Goal: Transaction & Acquisition: Purchase product/service

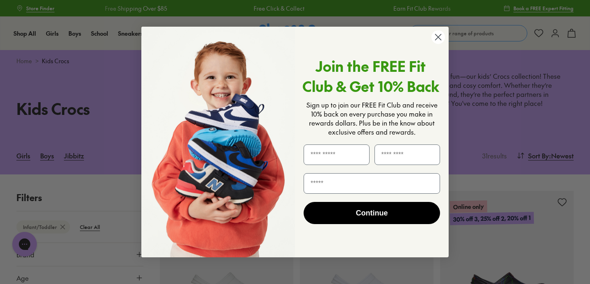
click at [439, 34] on circle "Close dialog" at bounding box center [439, 37] width 14 height 14
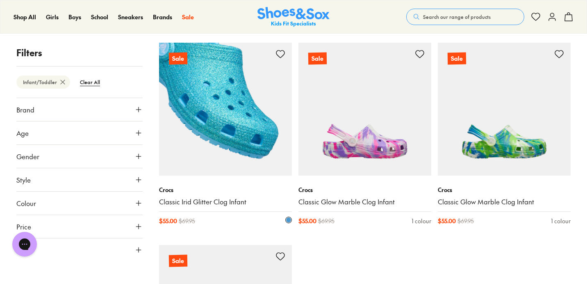
scroll to position [1962, 0]
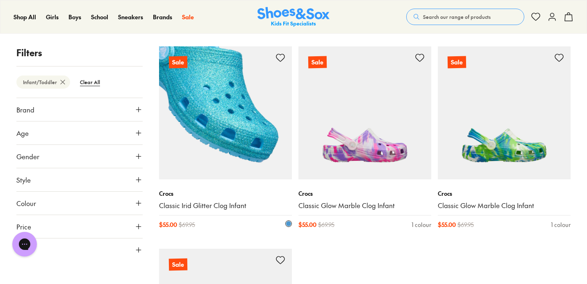
click at [257, 134] on img at bounding box center [225, 112] width 133 height 133
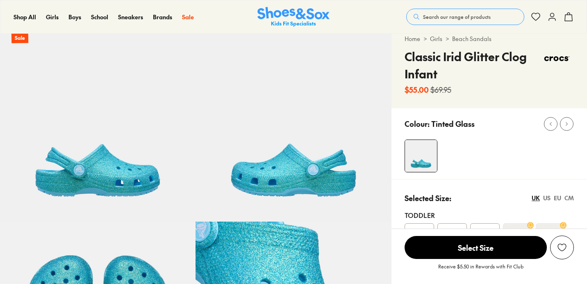
select select "*"
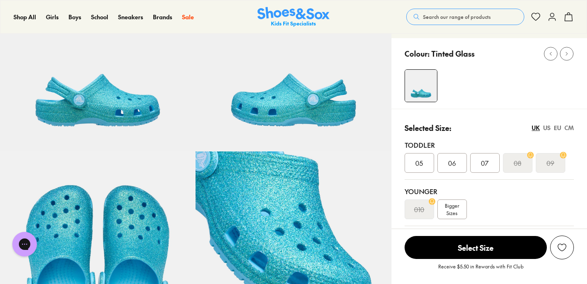
scroll to position [94, 0]
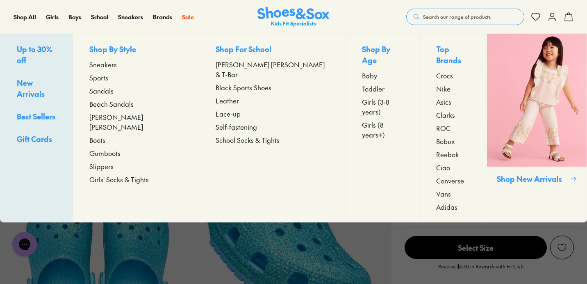
click at [121, 118] on span "[PERSON_NAME] [PERSON_NAME]" at bounding box center [135, 122] width 93 height 20
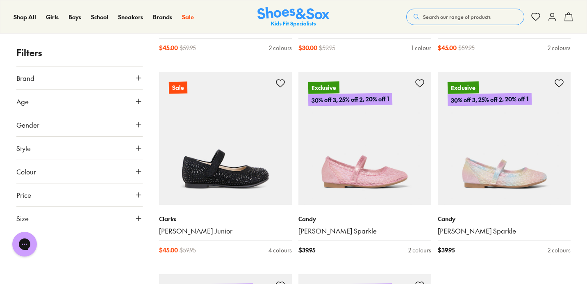
scroll to position [1936, 0]
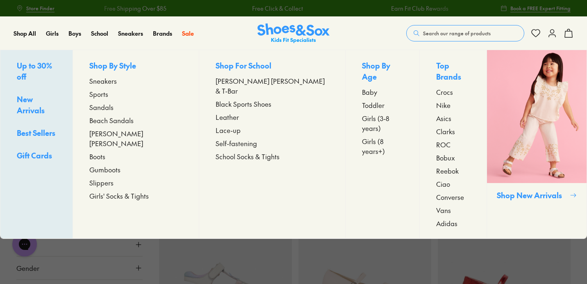
click at [134, 119] on span "Beach Sandals" at bounding box center [111, 120] width 44 height 10
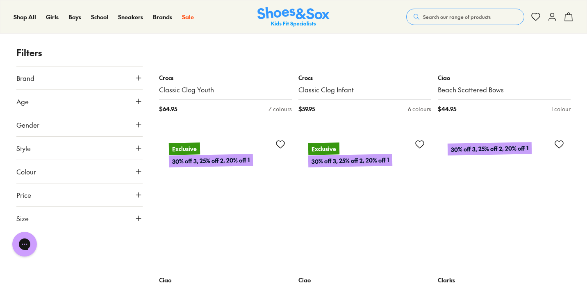
scroll to position [1467, 0]
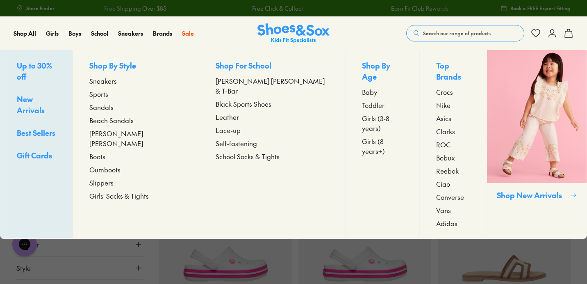
click at [105, 151] on span "Boots" at bounding box center [97, 156] width 16 height 10
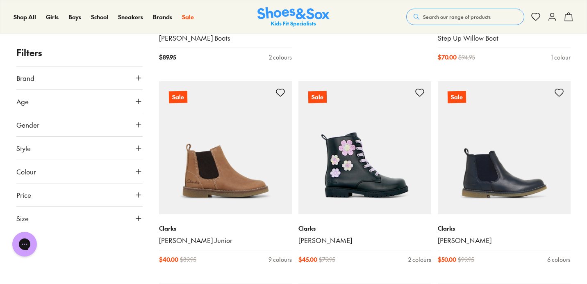
scroll to position [491, 0]
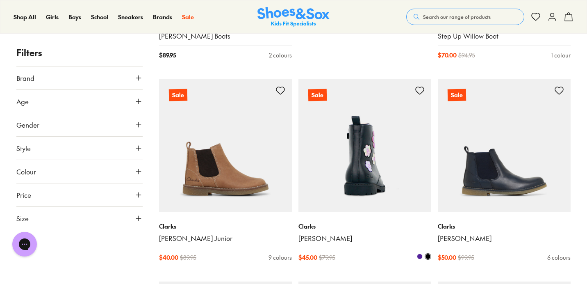
click at [336, 189] on img at bounding box center [364, 145] width 133 height 133
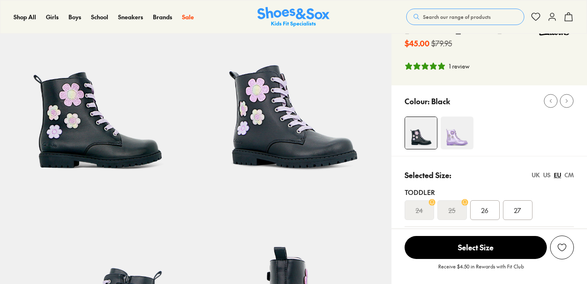
select select "*"
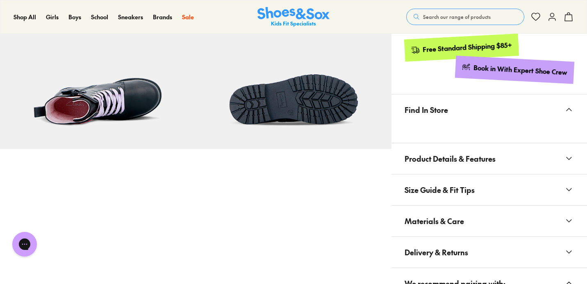
scroll to position [526, 0]
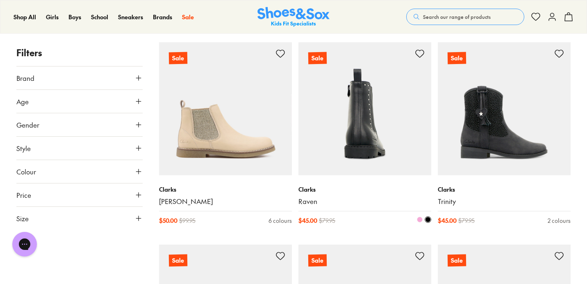
scroll to position [732, 0]
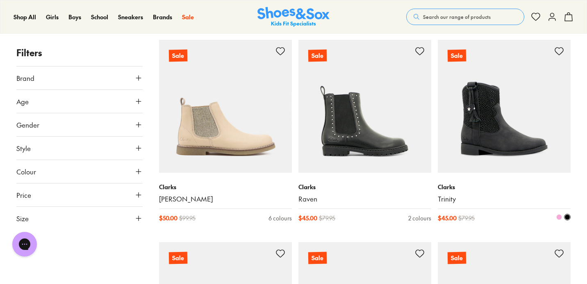
click at [487, 150] on img at bounding box center [504, 106] width 133 height 133
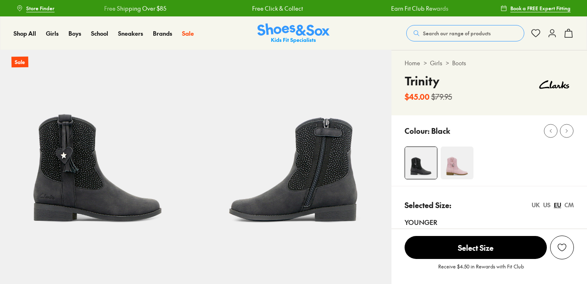
select select "*"
click at [452, 169] on img at bounding box center [457, 162] width 33 height 33
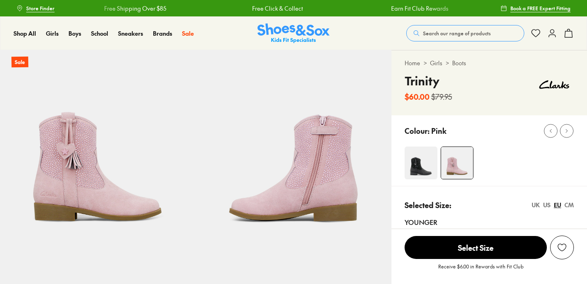
select select "*"
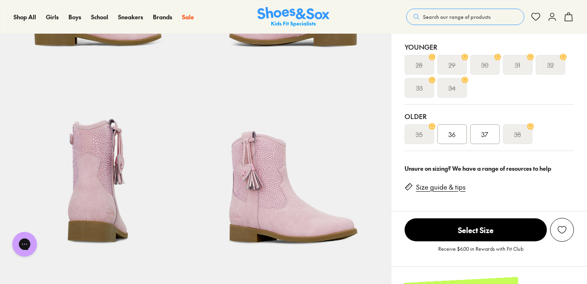
scroll to position [182, 0]
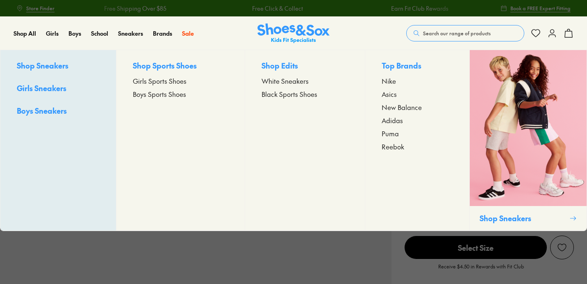
select select "*"
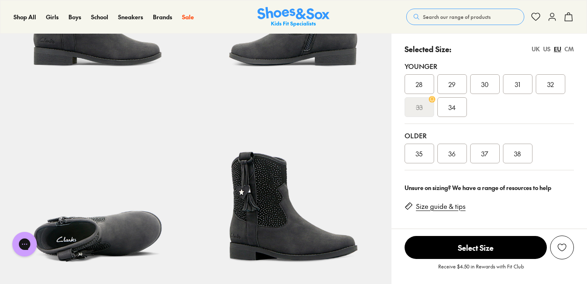
scroll to position [154, 0]
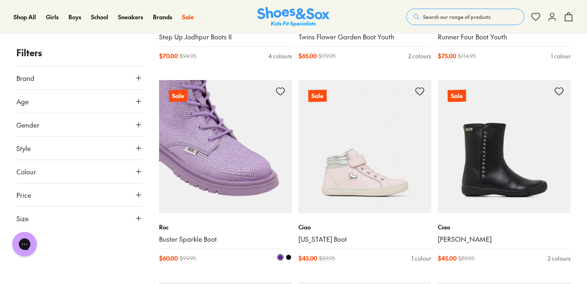
scroll to position [1702, 0]
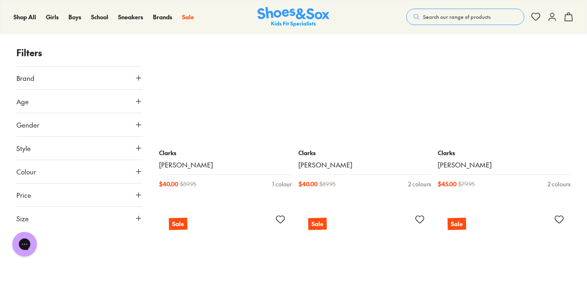
scroll to position [3581, 0]
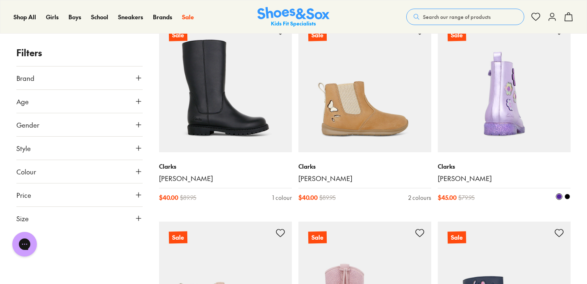
click at [485, 122] on img at bounding box center [504, 85] width 133 height 133
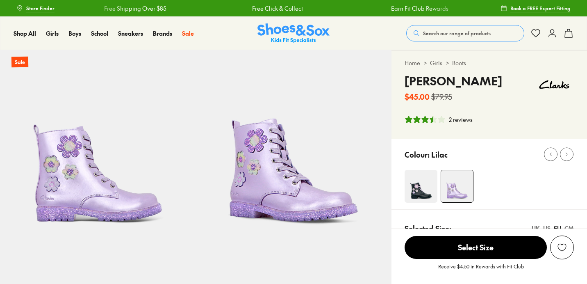
select select "*"
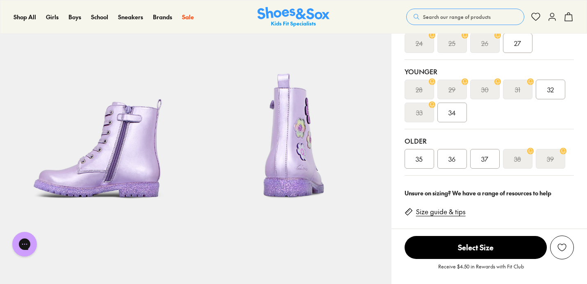
scroll to position [219, 0]
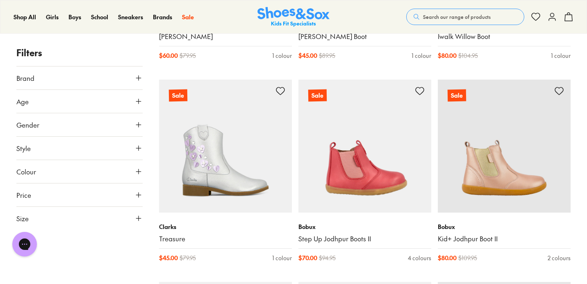
scroll to position [2350, 0]
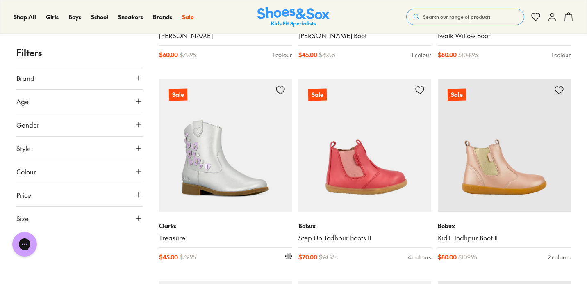
click at [208, 155] on img at bounding box center [225, 145] width 133 height 133
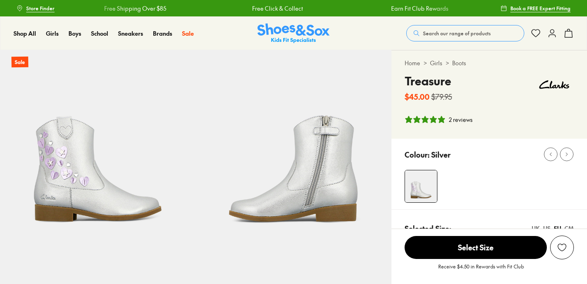
select select "*"
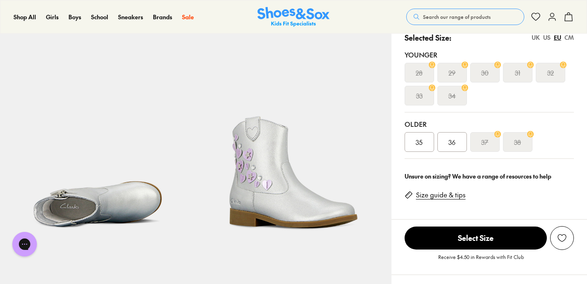
scroll to position [192, 0]
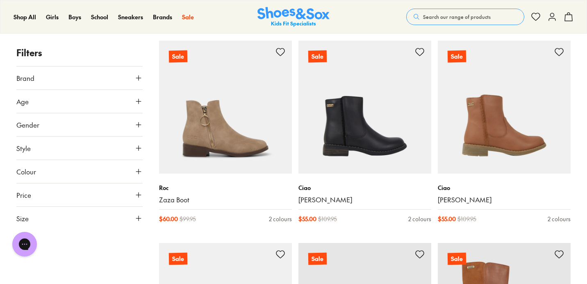
scroll to position [1177, 0]
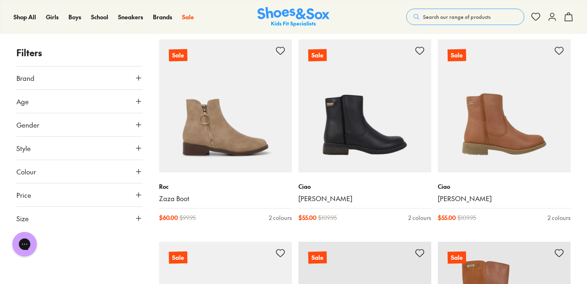
click at [137, 218] on icon at bounding box center [138, 218] width 8 height 8
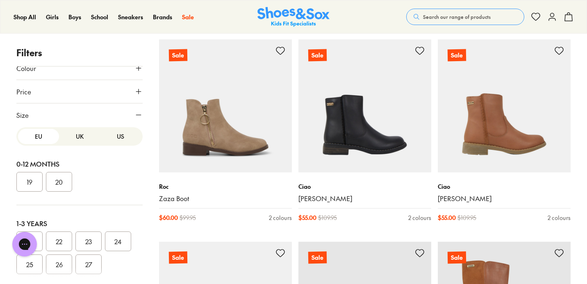
scroll to position [4, 0]
click at [84, 137] on button "UK" at bounding box center [79, 134] width 41 height 15
click at [107, 141] on button "US" at bounding box center [120, 134] width 41 height 15
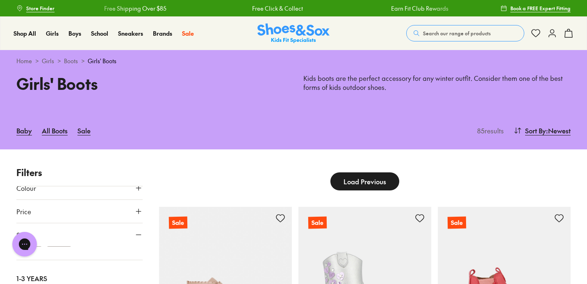
scroll to position [7, 0]
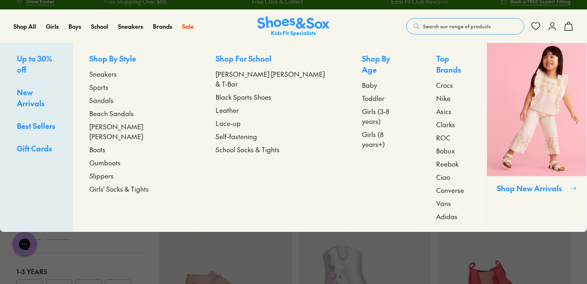
click at [362, 106] on span "Girls (3-8 years)" at bounding box center [382, 116] width 41 height 20
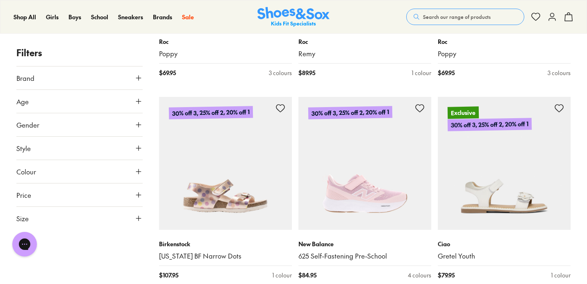
scroll to position [1517, 0]
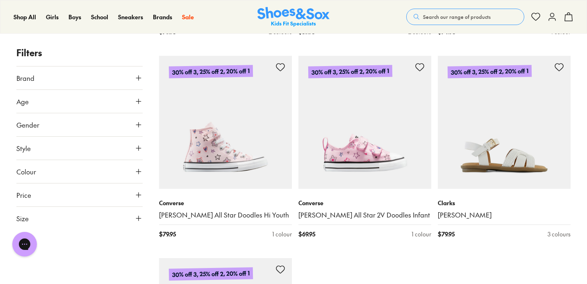
scroll to position [4185, 0]
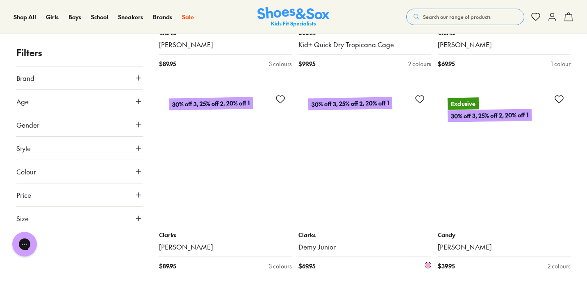
scroll to position [5976, 0]
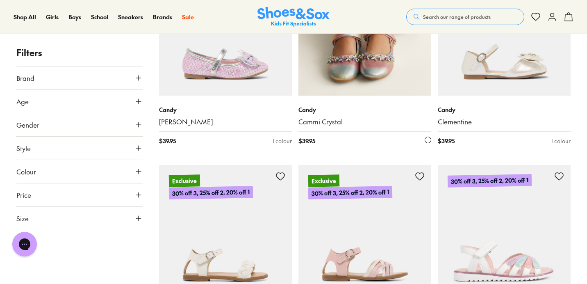
scroll to position [8431, 0]
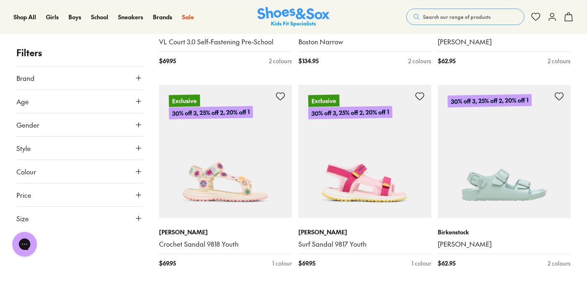
scroll to position [10423, 0]
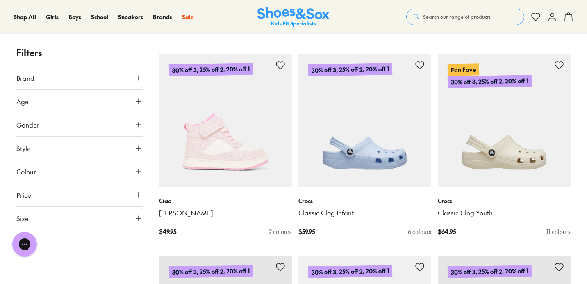
scroll to position [11272, 0]
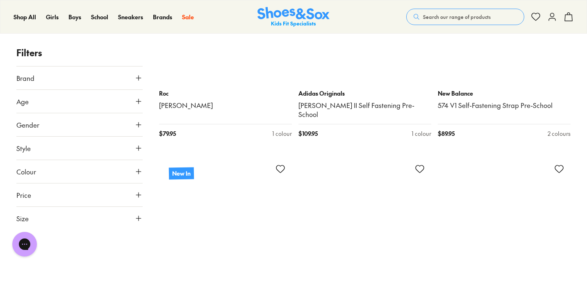
scroll to position [14799, 0]
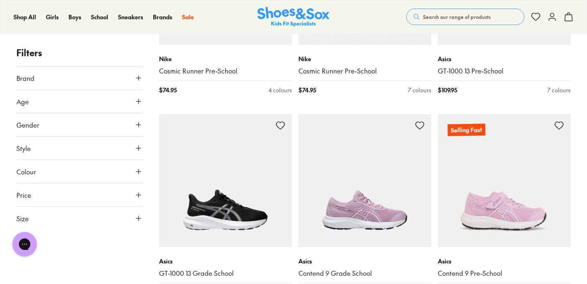
scroll to position [16879, 0]
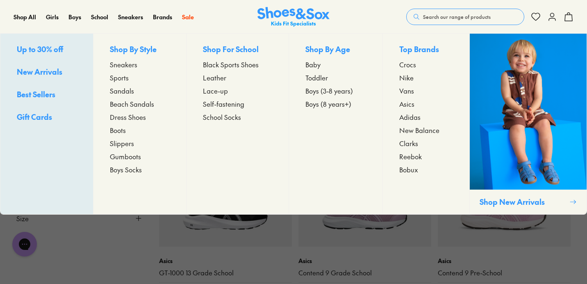
click at [129, 155] on span "Gumboots" at bounding box center [125, 156] width 31 height 10
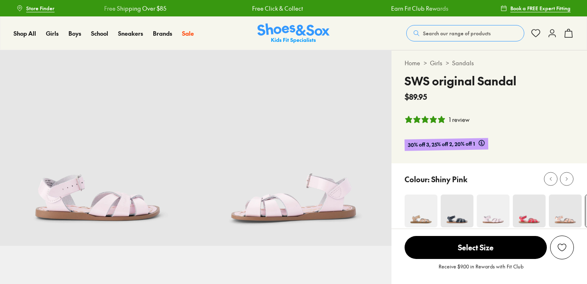
select select "*"
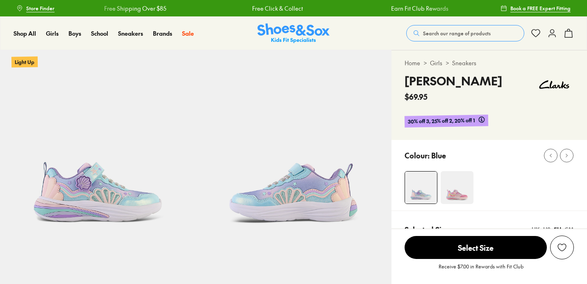
select select "*"
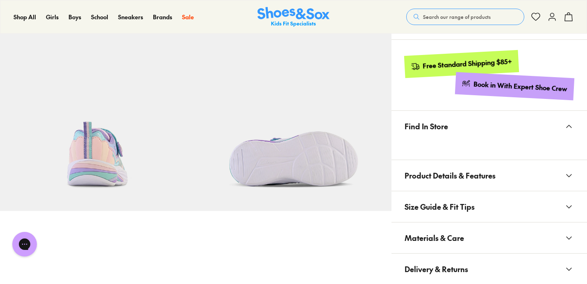
scroll to position [428, 0]
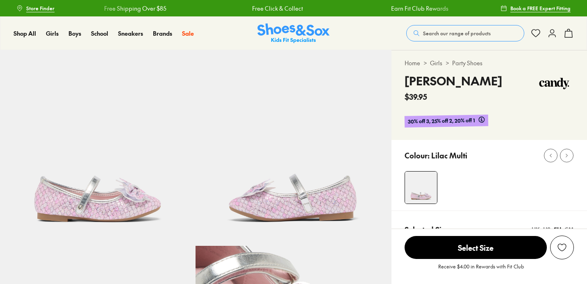
select select "*"
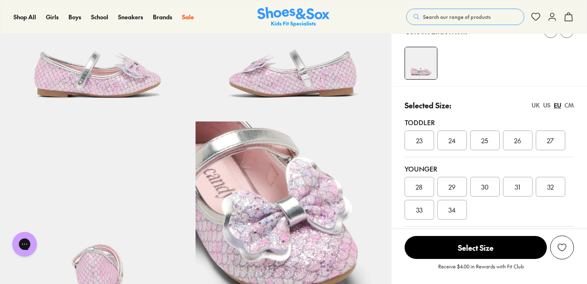
scroll to position [125, 0]
click at [283, 72] on img at bounding box center [292, 22] width 195 height 195
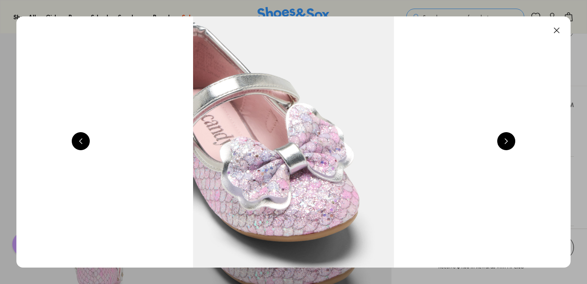
scroll to position [0, 1115]
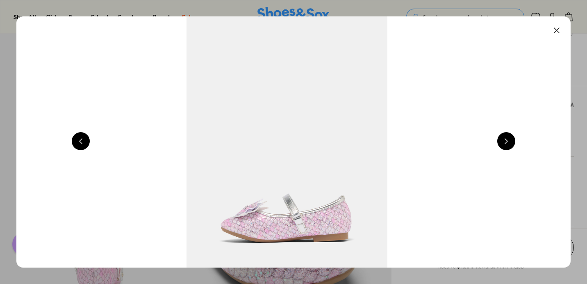
click at [511, 142] on button at bounding box center [506, 141] width 18 height 18
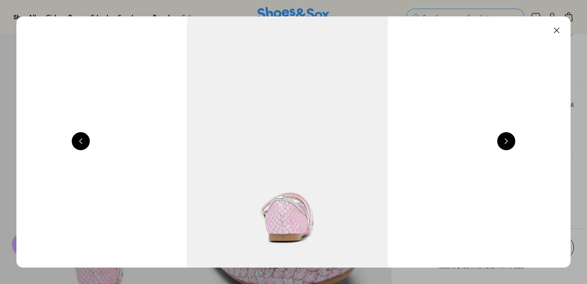
click at [511, 142] on button at bounding box center [506, 141] width 18 height 18
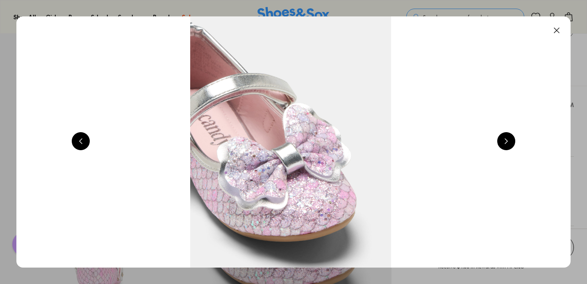
scroll to position [0, 2229]
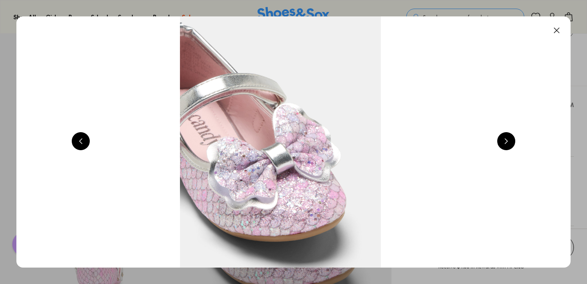
click at [560, 31] on button at bounding box center [557, 30] width 18 height 18
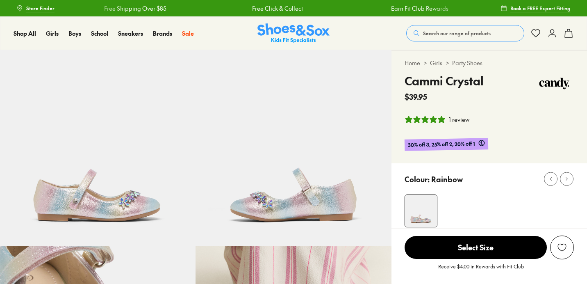
select select "*"
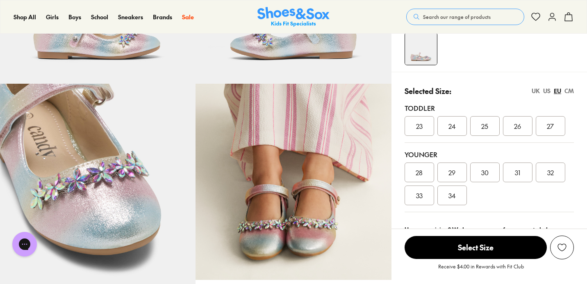
scroll to position [163, 0]
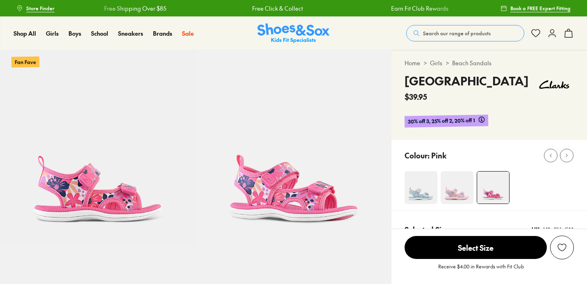
select select "*"
